Goal: Information Seeking & Learning: Learn about a topic

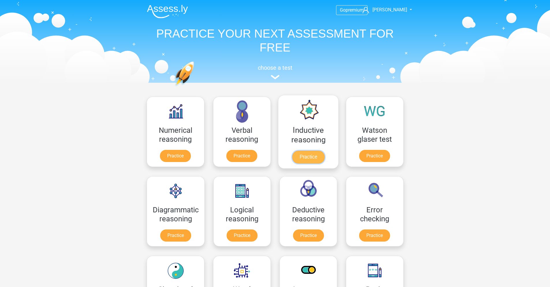
click at [313, 156] on link "Practice" at bounding box center [308, 156] width 32 height 13
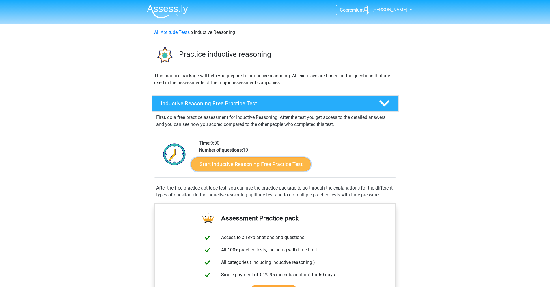
click at [240, 161] on link "Start Inductive Reasoning Free Practice Test" at bounding box center [251, 164] width 120 height 14
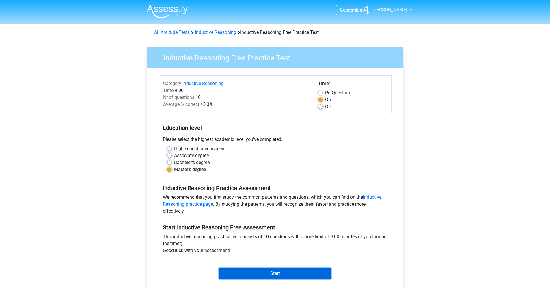
click at [271, 275] on input "Start" at bounding box center [275, 272] width 112 height 11
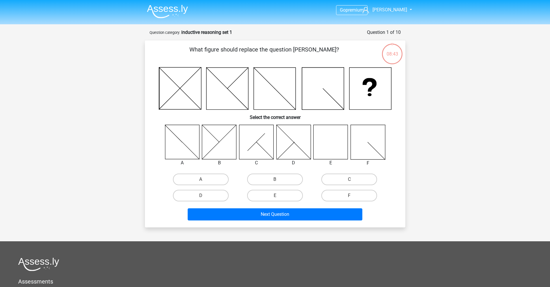
click at [330, 139] on icon at bounding box center [331, 141] width 34 height 34
click at [284, 194] on label "E" at bounding box center [275, 195] width 56 height 12
click at [279, 195] on input "E" at bounding box center [277, 197] width 4 height 4
radio input "true"
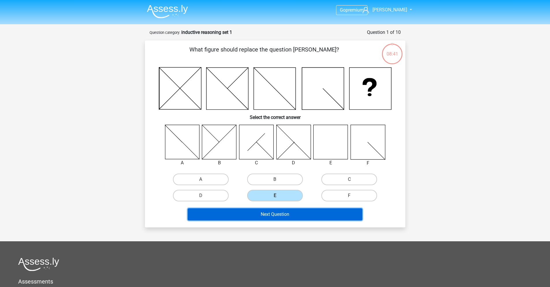
click at [297, 218] on button "Next Question" at bounding box center [275, 214] width 175 height 12
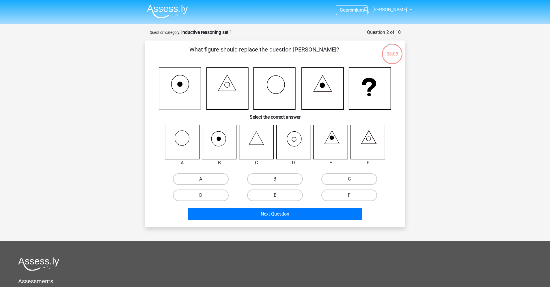
drag, startPoint x: 228, startPoint y: 139, endPoint x: 293, endPoint y: 189, distance: 81.7
click at [228, 139] on icon at bounding box center [219, 141] width 34 height 34
click at [282, 179] on label "B" at bounding box center [275, 179] width 56 height 12
click at [279, 179] on input "B" at bounding box center [277, 181] width 4 height 4
radio input "true"
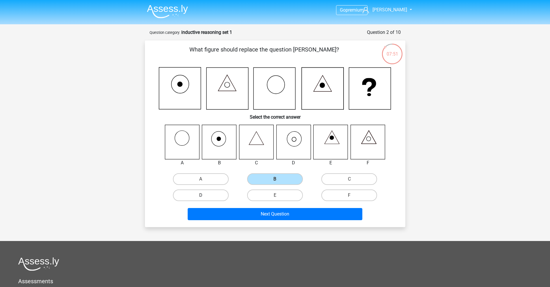
click at [215, 194] on label "D" at bounding box center [201, 195] width 56 height 12
click at [204, 195] on input "D" at bounding box center [203, 197] width 4 height 4
radio input "true"
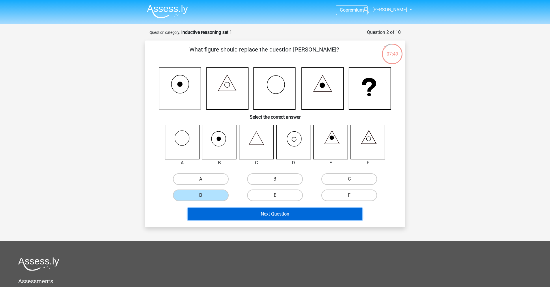
click at [267, 214] on button "Next Question" at bounding box center [275, 214] width 175 height 12
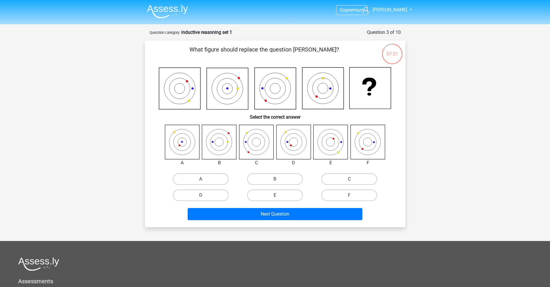
click at [335, 149] on icon at bounding box center [330, 141] width 17 height 17
click at [279, 194] on label "E" at bounding box center [275, 195] width 56 height 12
click at [279, 195] on input "E" at bounding box center [277, 197] width 4 height 4
radio input "true"
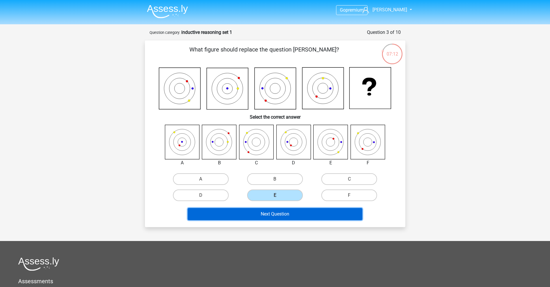
click at [308, 212] on button "Next Question" at bounding box center [275, 214] width 175 height 12
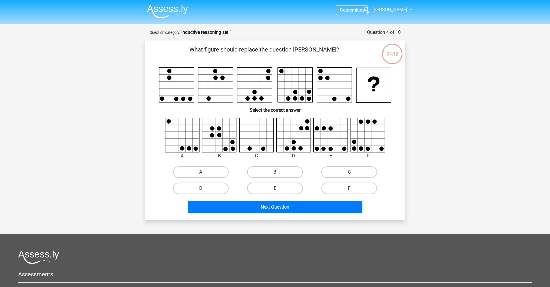
scroll to position [29, 0]
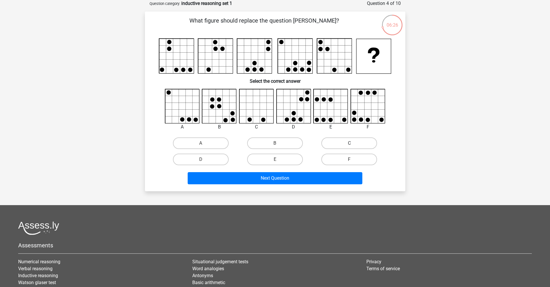
click at [355, 144] on label "C" at bounding box center [349, 143] width 56 height 12
click at [353, 144] on input "C" at bounding box center [351, 145] width 4 height 4
radio input "true"
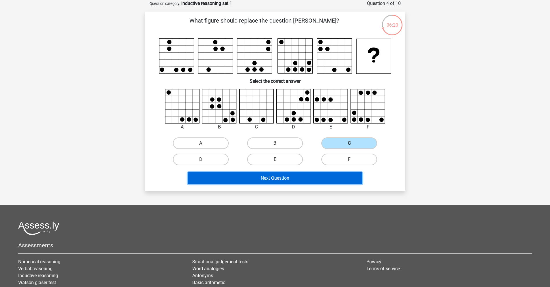
click at [289, 178] on button "Next Question" at bounding box center [275, 178] width 175 height 12
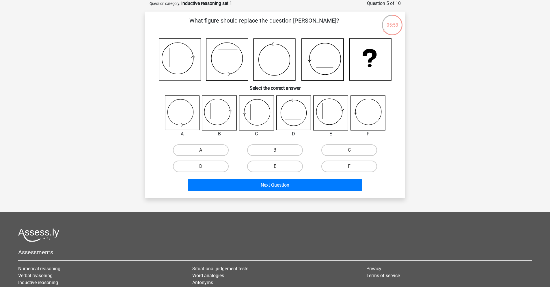
click at [289, 106] on icon at bounding box center [293, 113] width 34 height 34
click at [216, 161] on label "D" at bounding box center [201, 166] width 56 height 12
click at [204, 166] on input "D" at bounding box center [203, 168] width 4 height 4
radio input "true"
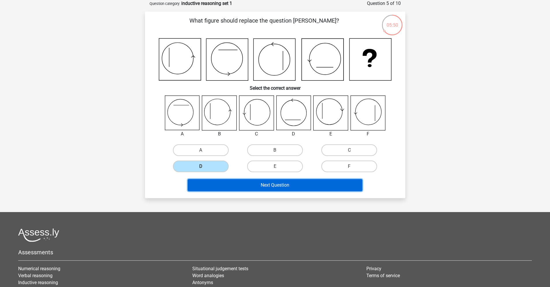
click at [301, 183] on button "Next Question" at bounding box center [275, 185] width 175 height 12
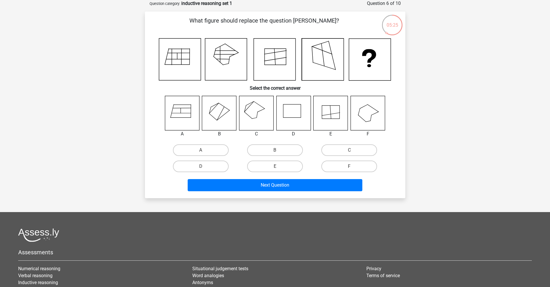
click at [314, 141] on div "A B C D E" at bounding box center [275, 135] width 242 height 79
click at [344, 148] on label "C" at bounding box center [349, 150] width 56 height 12
click at [349, 150] on input "C" at bounding box center [351, 152] width 4 height 4
radio input "true"
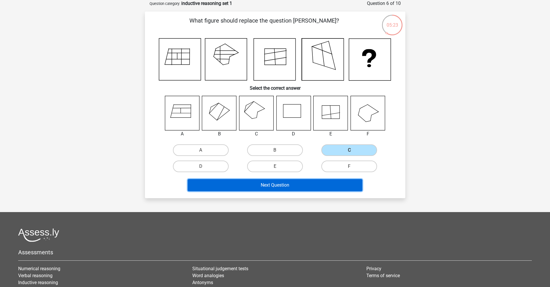
click at [274, 187] on button "Next Question" at bounding box center [275, 185] width 175 height 12
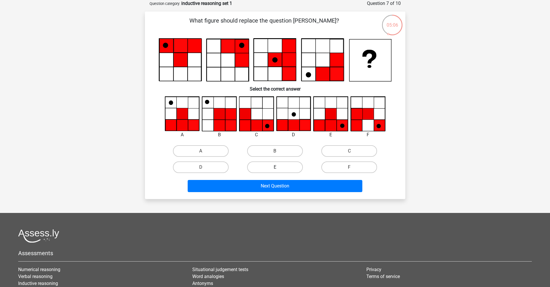
click at [278, 166] on label "E" at bounding box center [275, 167] width 56 height 12
click at [278, 167] on input "E" at bounding box center [277, 169] width 4 height 4
radio input "true"
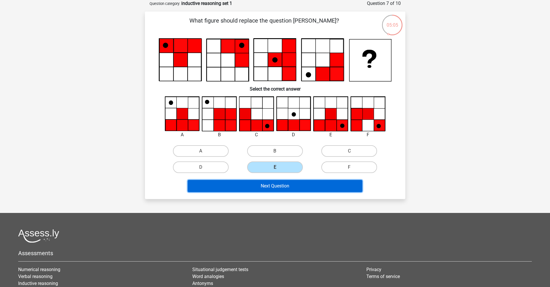
click at [286, 189] on button "Next Question" at bounding box center [275, 186] width 175 height 12
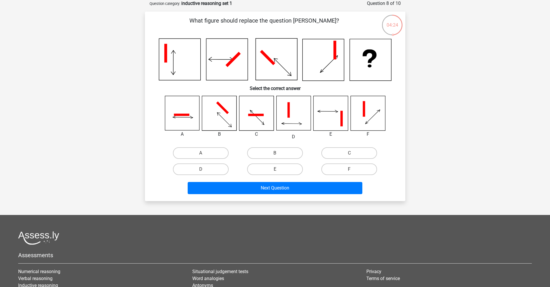
click at [358, 120] on icon at bounding box center [368, 113] width 34 height 34
click at [349, 170] on input "F" at bounding box center [351, 171] width 4 height 4
radio input "true"
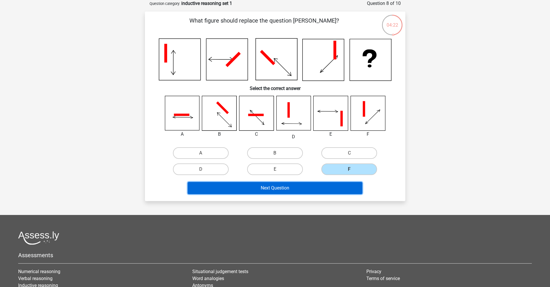
click at [311, 192] on button "Next Question" at bounding box center [275, 188] width 175 height 12
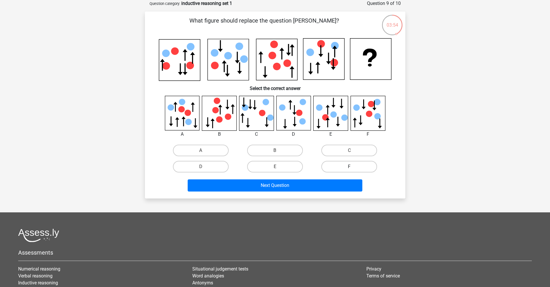
click at [348, 165] on label "F" at bounding box center [349, 167] width 56 height 12
click at [349, 166] on input "F" at bounding box center [351, 168] width 4 height 4
radio input "true"
click at [176, 122] on icon at bounding box center [182, 113] width 34 height 34
click at [198, 149] on label "A" at bounding box center [201, 150] width 56 height 12
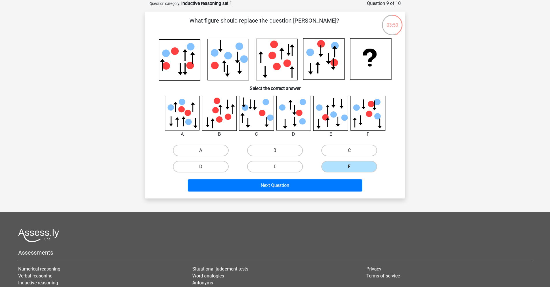
click at [201, 150] on input "A" at bounding box center [203, 152] width 4 height 4
radio input "true"
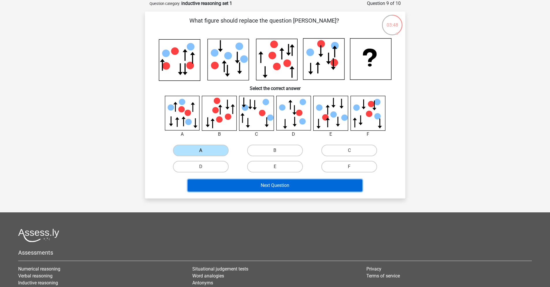
click at [293, 186] on button "Next Question" at bounding box center [275, 185] width 175 height 12
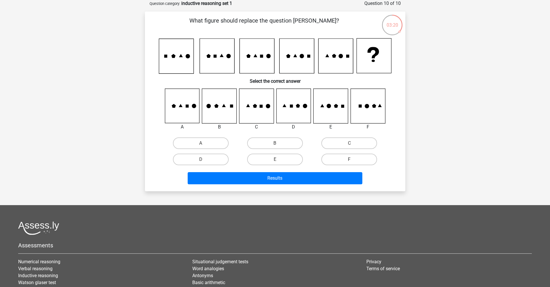
click at [216, 111] on icon at bounding box center [219, 106] width 34 height 34
click at [283, 146] on label "B" at bounding box center [275, 143] width 56 height 12
click at [279, 146] on input "B" at bounding box center [277, 145] width 4 height 4
radio input "true"
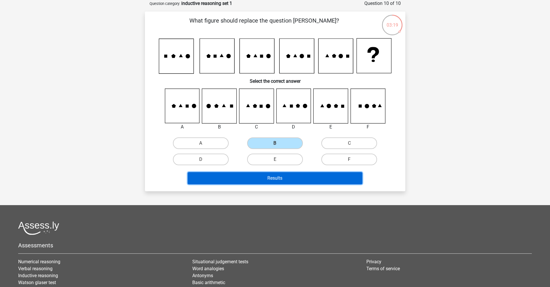
click at [295, 177] on button "Results" at bounding box center [275, 178] width 175 height 12
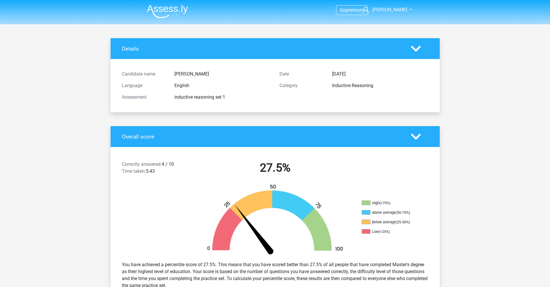
drag, startPoint x: 0, startPoint y: 0, endPoint x: 269, endPoint y: 182, distance: 325.1
click at [269, 182] on div "Correctly answered: 4 / 10 Time taken: 5:43 27.5%" at bounding box center [275, 169] width 329 height 30
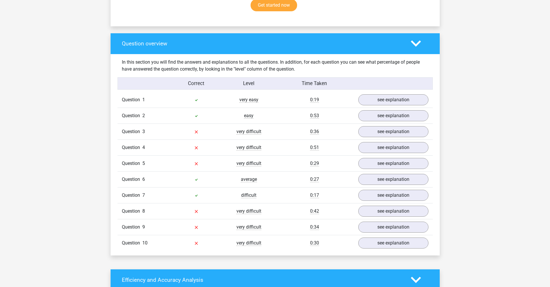
scroll to position [395, 0]
click at [418, 99] on link "see explanation" at bounding box center [393, 99] width 81 height 13
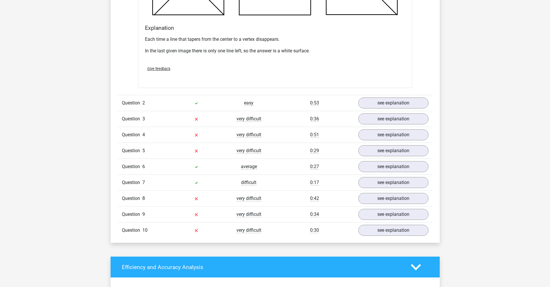
scroll to position [730, 0]
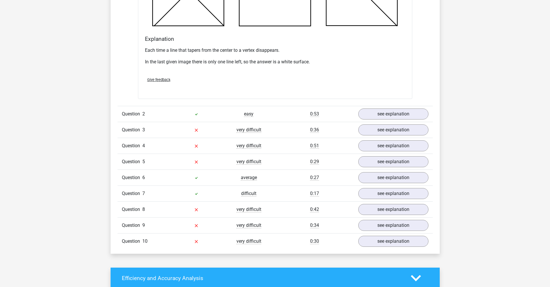
click at [274, 193] on div "difficult" at bounding box center [249, 193] width 53 height 7
click at [381, 193] on link "see explanation" at bounding box center [393, 193] width 81 height 13
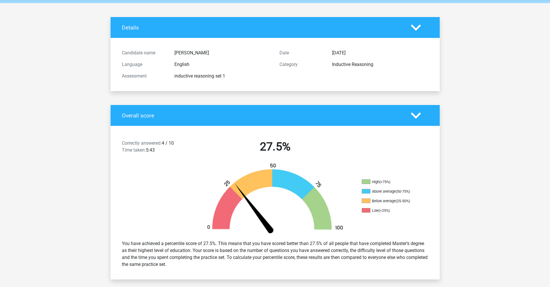
scroll to position [0, 0]
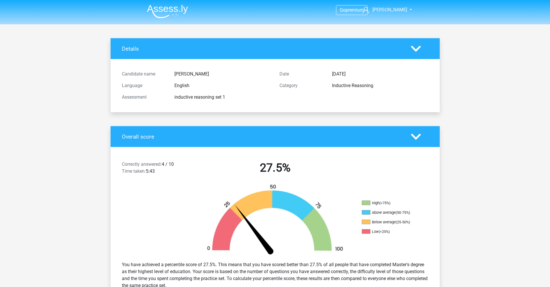
click at [165, 11] on img at bounding box center [167, 12] width 41 height 14
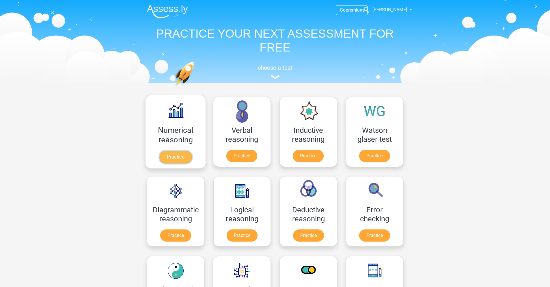
click at [176, 159] on link "Practice" at bounding box center [175, 156] width 32 height 13
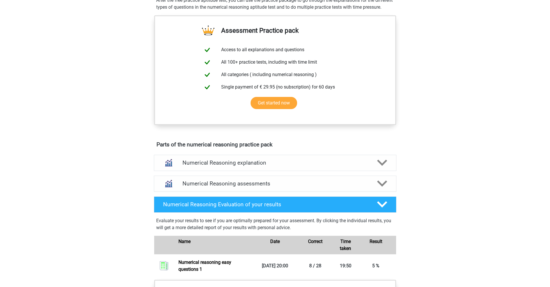
scroll to position [196, 0]
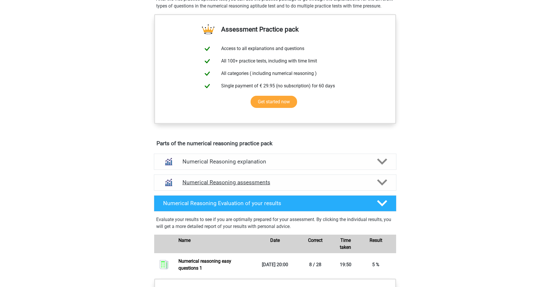
click at [357, 185] on div "Numerical Reasoning assessments" at bounding box center [275, 182] width 243 height 16
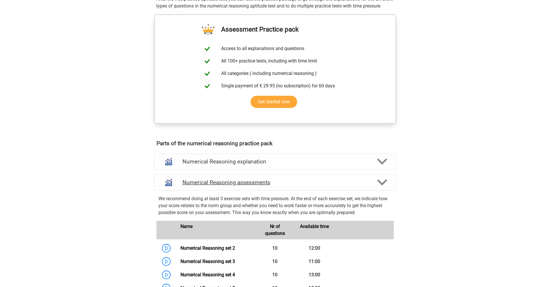
scroll to position [306, 0]
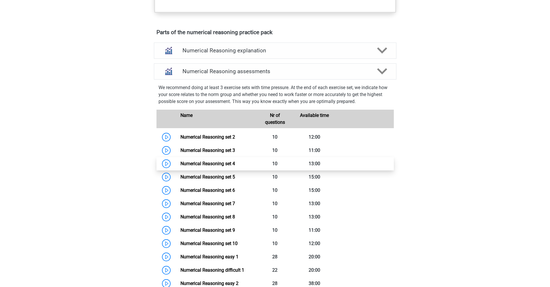
click at [211, 166] on link "Numerical Reasoning set 4" at bounding box center [208, 163] width 55 height 5
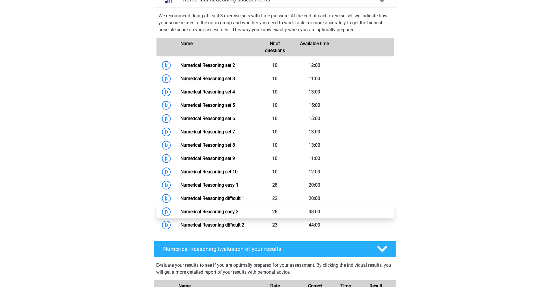
scroll to position [412, 0]
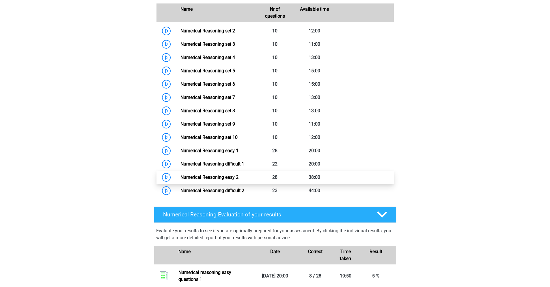
click at [217, 180] on link "Numerical Reasoning easy 2" at bounding box center [210, 176] width 58 height 5
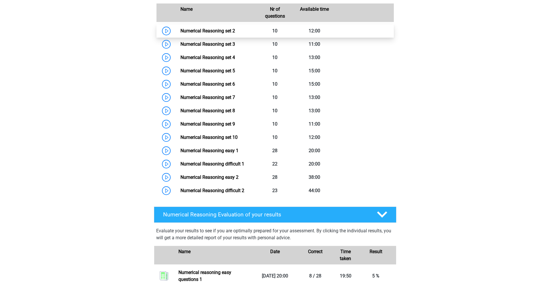
click at [218, 34] on link "Numerical Reasoning set 2" at bounding box center [208, 30] width 55 height 5
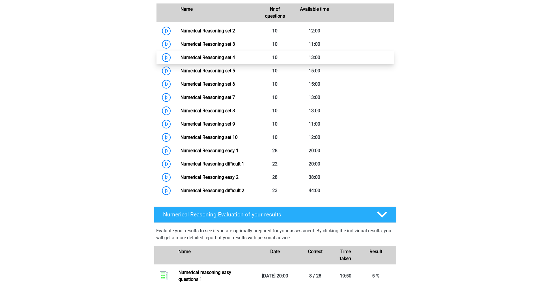
click at [223, 60] on link "Numerical Reasoning set 4" at bounding box center [208, 57] width 55 height 5
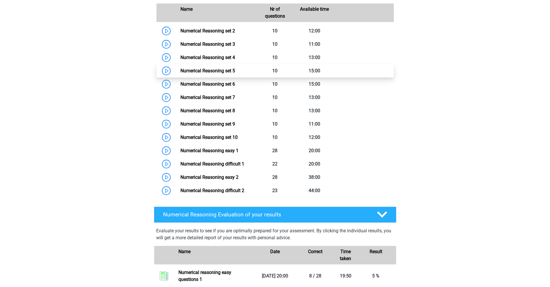
click at [191, 73] on link "Numerical Reasoning set 5" at bounding box center [208, 70] width 55 height 5
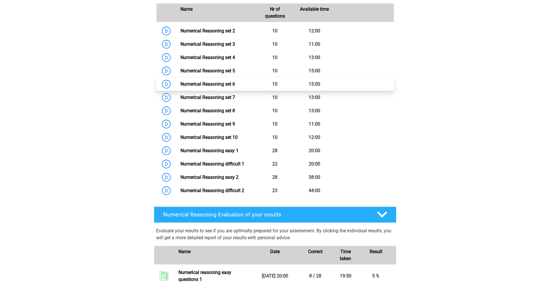
click at [219, 87] on link "Numerical Reasoning set 6" at bounding box center [208, 83] width 55 height 5
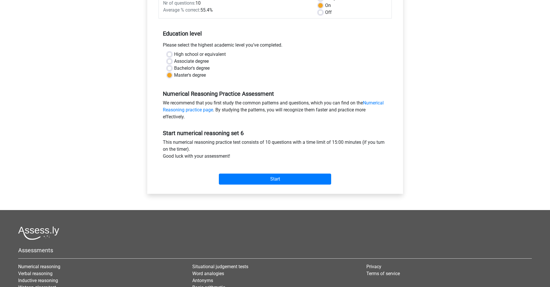
scroll to position [98, 0]
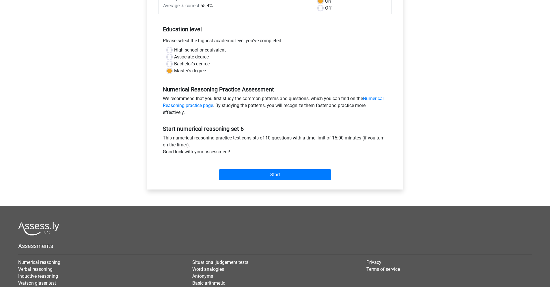
click at [269, 181] on div "Start" at bounding box center [275, 169] width 233 height 25
click at [267, 172] on input "Start" at bounding box center [275, 174] width 112 height 11
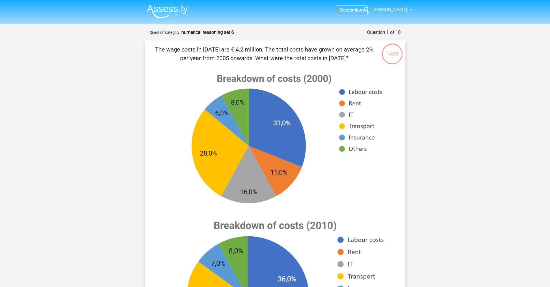
click at [393, 59] on div "14:59" at bounding box center [393, 49] width 22 height 22
click at [390, 45] on div "14:59" at bounding box center [393, 50] width 22 height 14
click at [155, 6] on img at bounding box center [167, 12] width 41 height 14
